Goal: Task Accomplishment & Management: Manage account settings

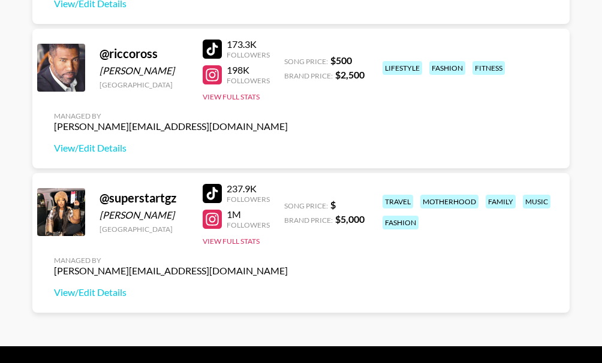
scroll to position [972, 0]
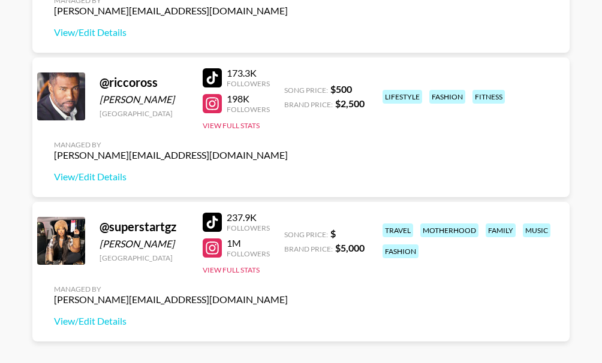
click at [215, 249] on div at bounding box center [212, 248] width 19 height 19
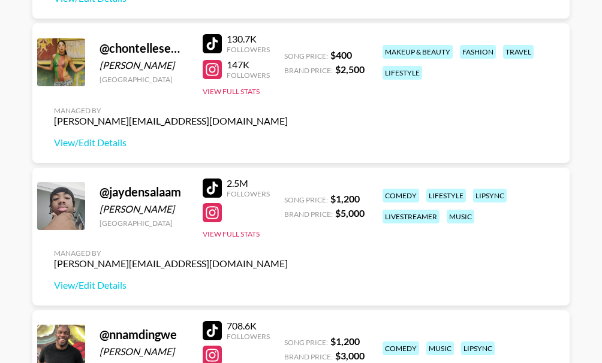
scroll to position [372, 0]
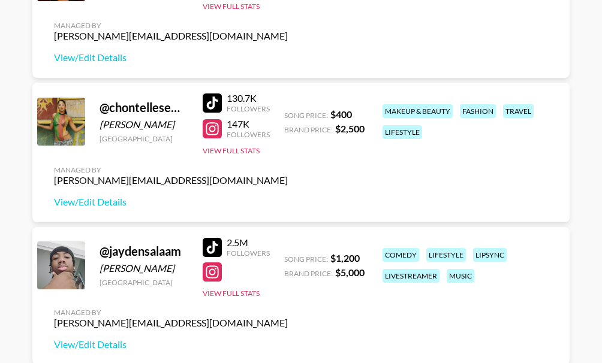
click at [208, 129] on div at bounding box center [212, 128] width 19 height 19
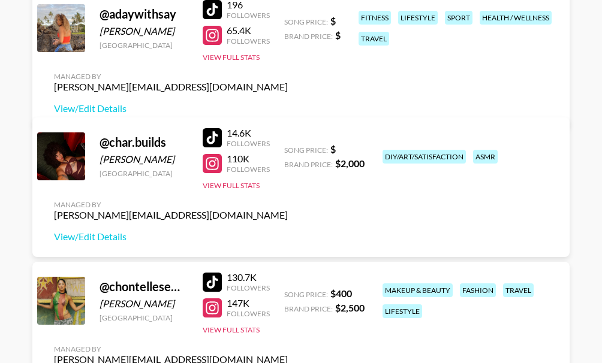
scroll to position [193, 0]
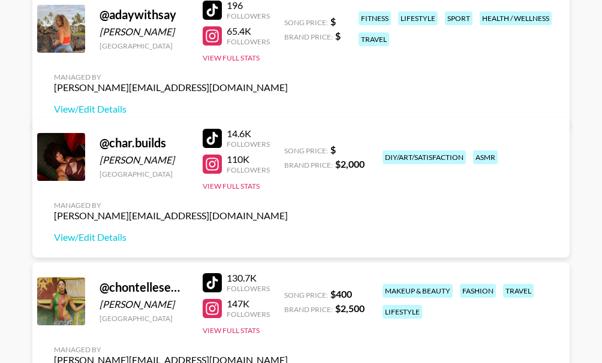
click at [208, 162] on div at bounding box center [212, 164] width 19 height 19
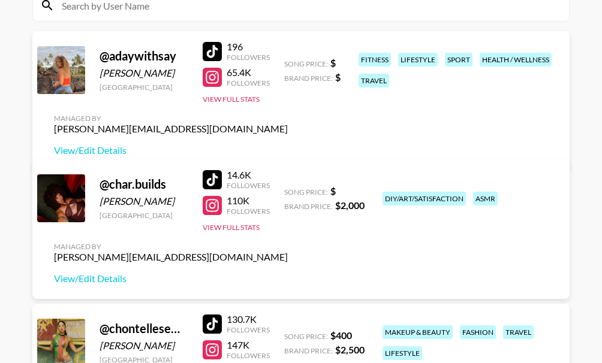
scroll to position [133, 0]
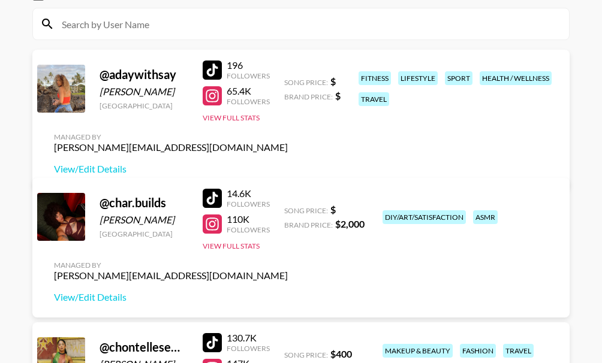
click at [215, 106] on div at bounding box center [212, 95] width 19 height 19
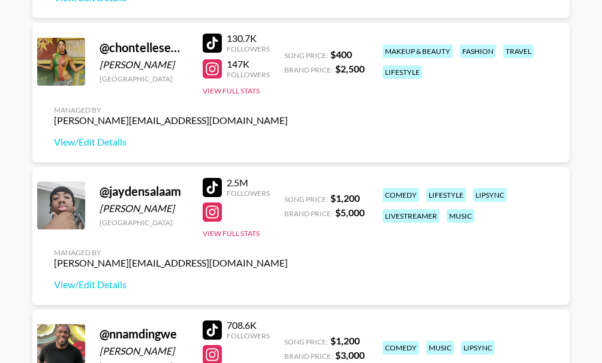
scroll to position [492, 0]
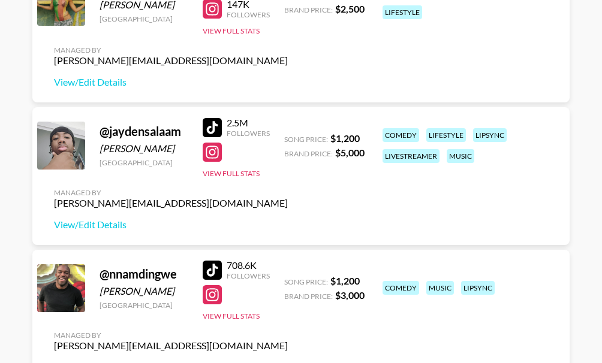
click at [212, 127] on div at bounding box center [212, 127] width 19 height 19
click at [88, 226] on link "View/Edit Details" at bounding box center [171, 225] width 234 height 12
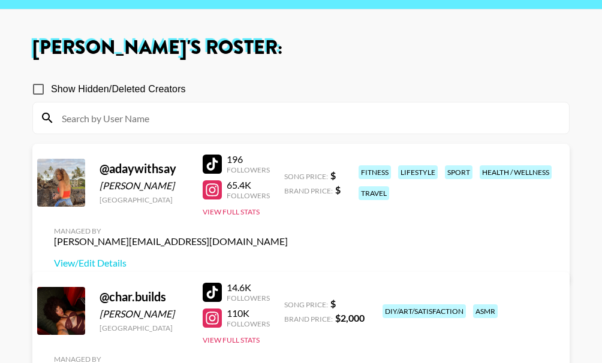
scroll to position [13, 0]
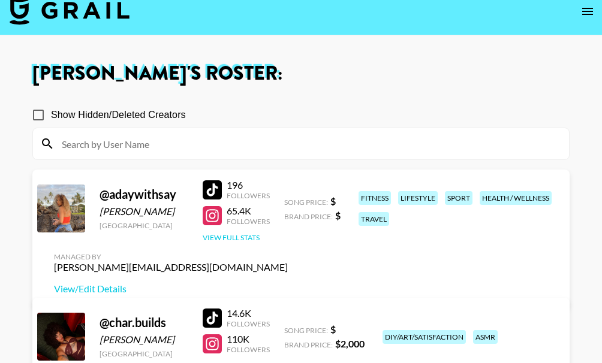
click at [232, 242] on button "View Full Stats" at bounding box center [231, 237] width 57 height 9
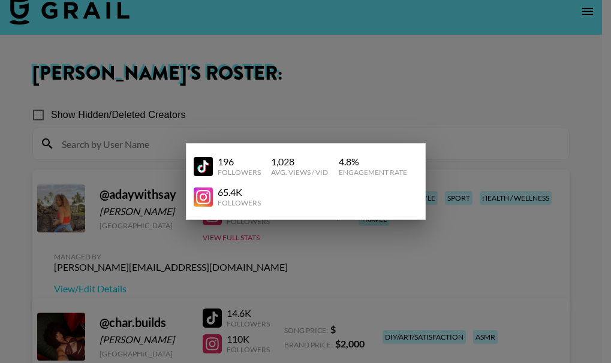
click at [329, 95] on div at bounding box center [305, 181] width 611 height 363
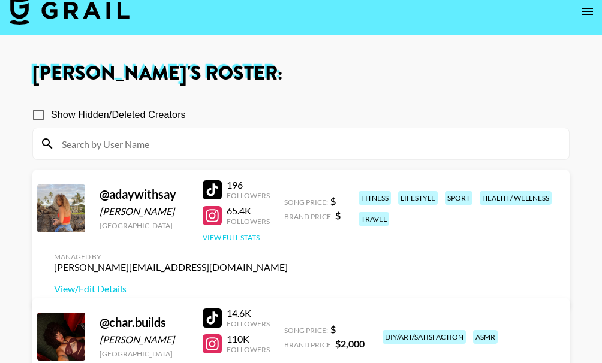
click at [233, 242] on button "View Full Stats" at bounding box center [231, 237] width 57 height 9
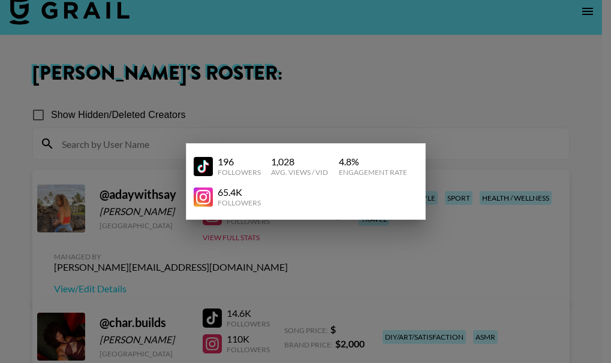
click at [454, 244] on div at bounding box center [305, 181] width 611 height 363
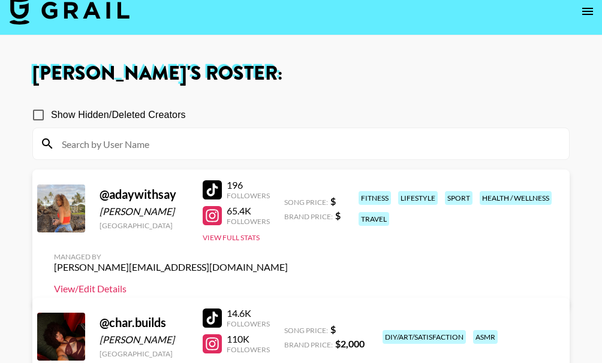
click at [288, 283] on link "View/Edit Details" at bounding box center [171, 289] width 234 height 12
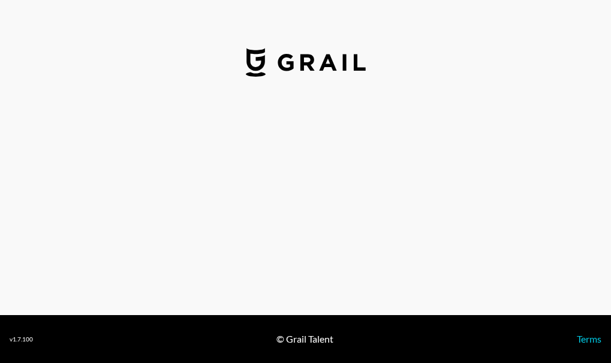
select select "USD"
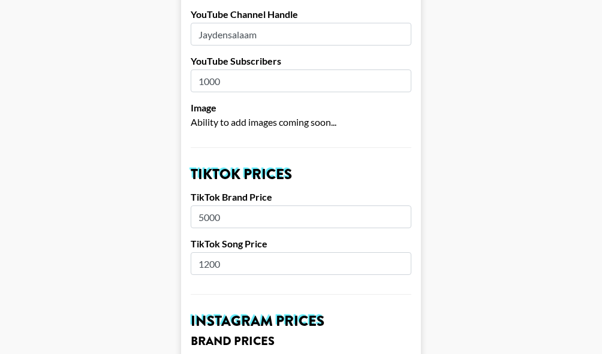
scroll to position [300, 0]
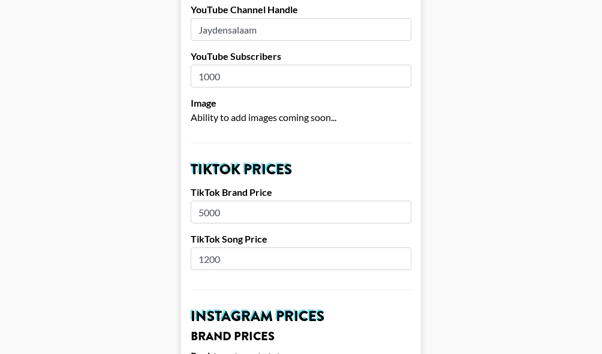
click at [247, 201] on input "5000" at bounding box center [301, 212] width 221 height 23
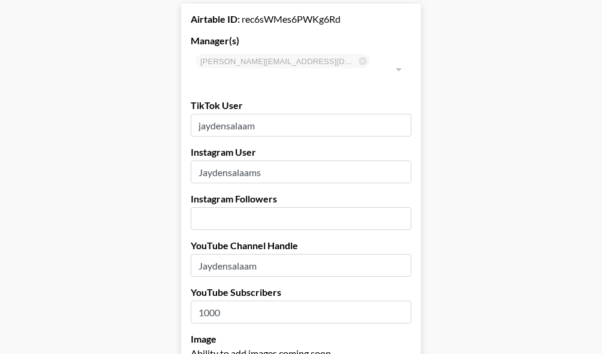
scroll to position [60, 0]
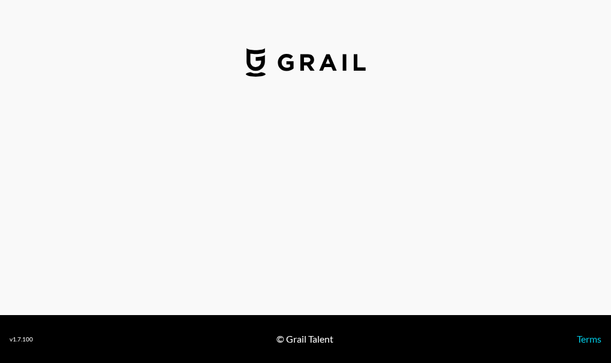
select select "USD"
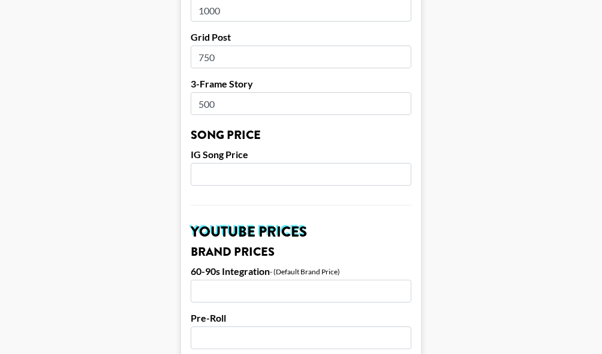
scroll to position [660, 0]
